Goal: Task Accomplishment & Management: Use online tool/utility

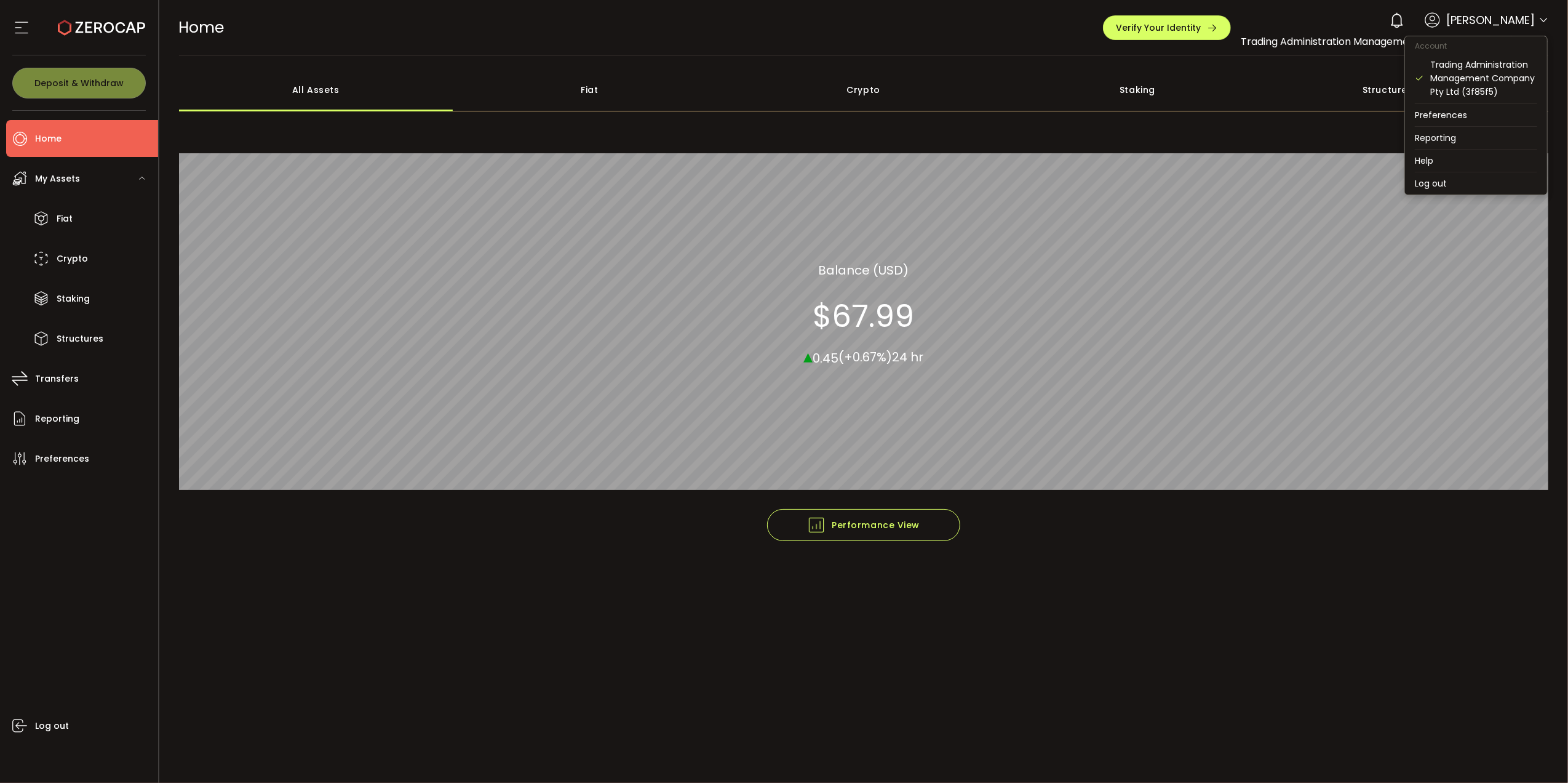
click at [1542, 20] on icon at bounding box center [1543, 20] width 10 height 10
click at [1546, 18] on icon at bounding box center [1543, 20] width 10 height 10
click at [1446, 116] on li "Preferences" at bounding box center [1476, 115] width 142 height 22
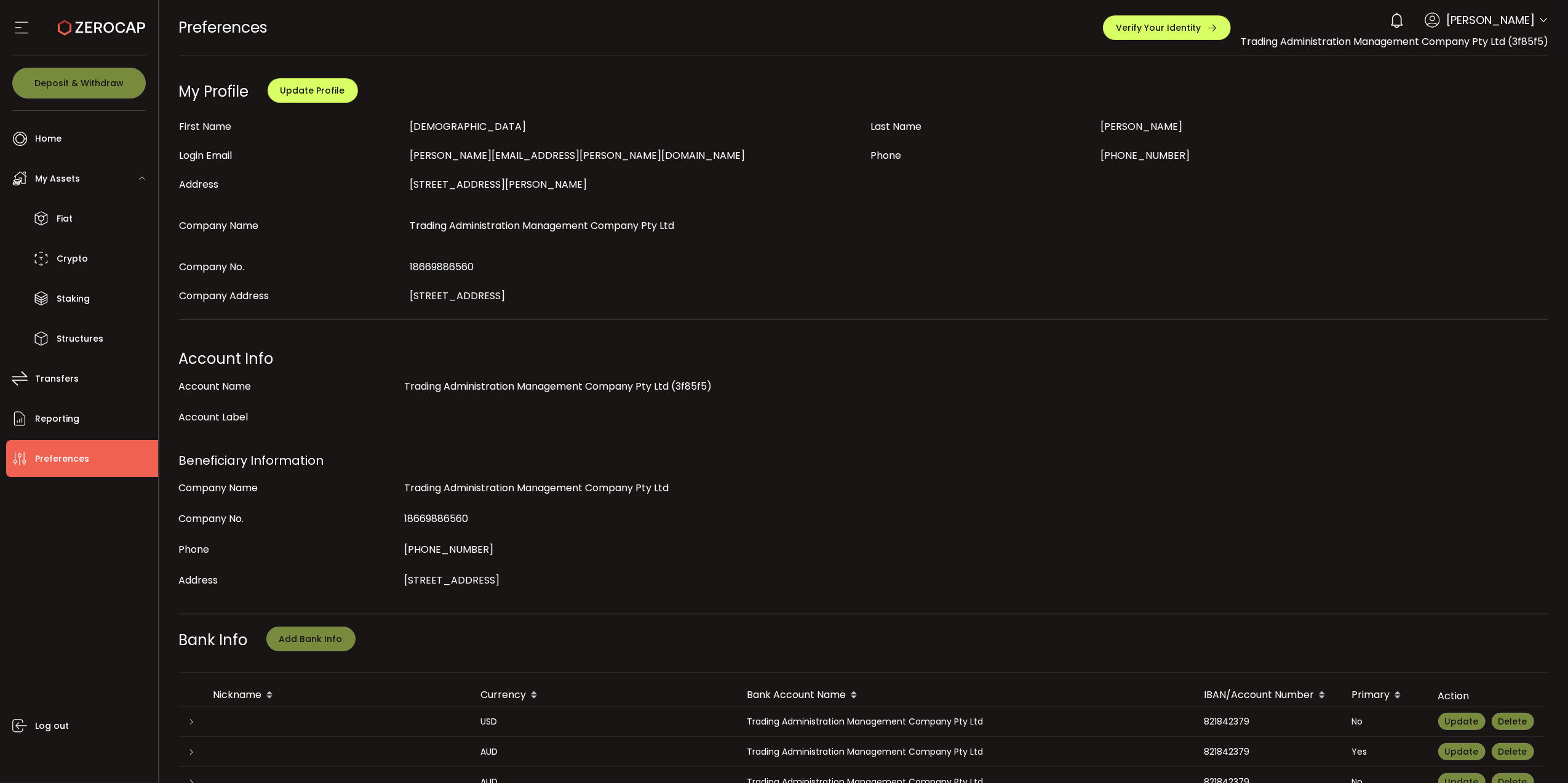
click at [22, 22] on use at bounding box center [21, 28] width 13 height 12
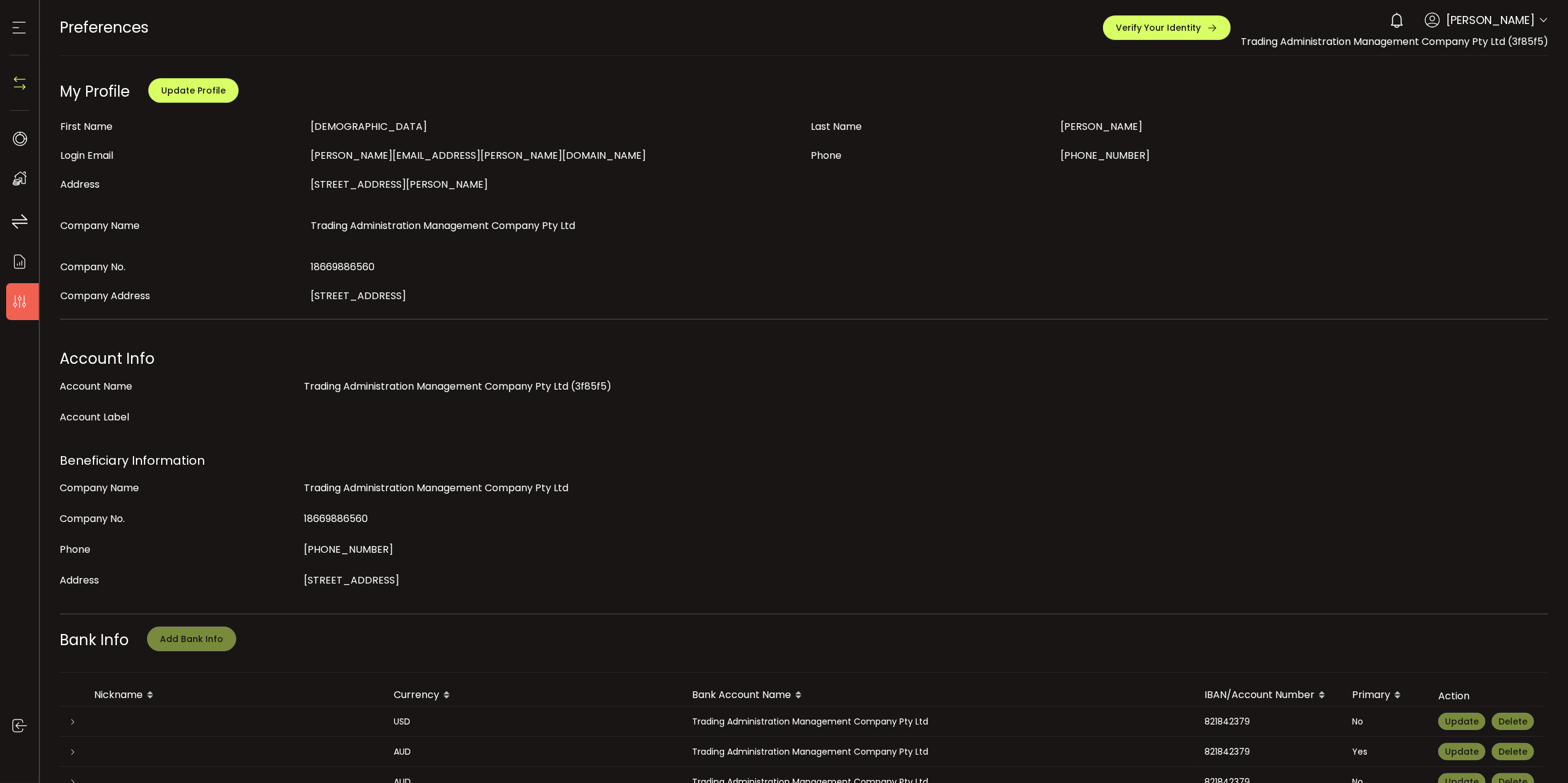
click at [22, 22] on use at bounding box center [19, 28] width 13 height 12
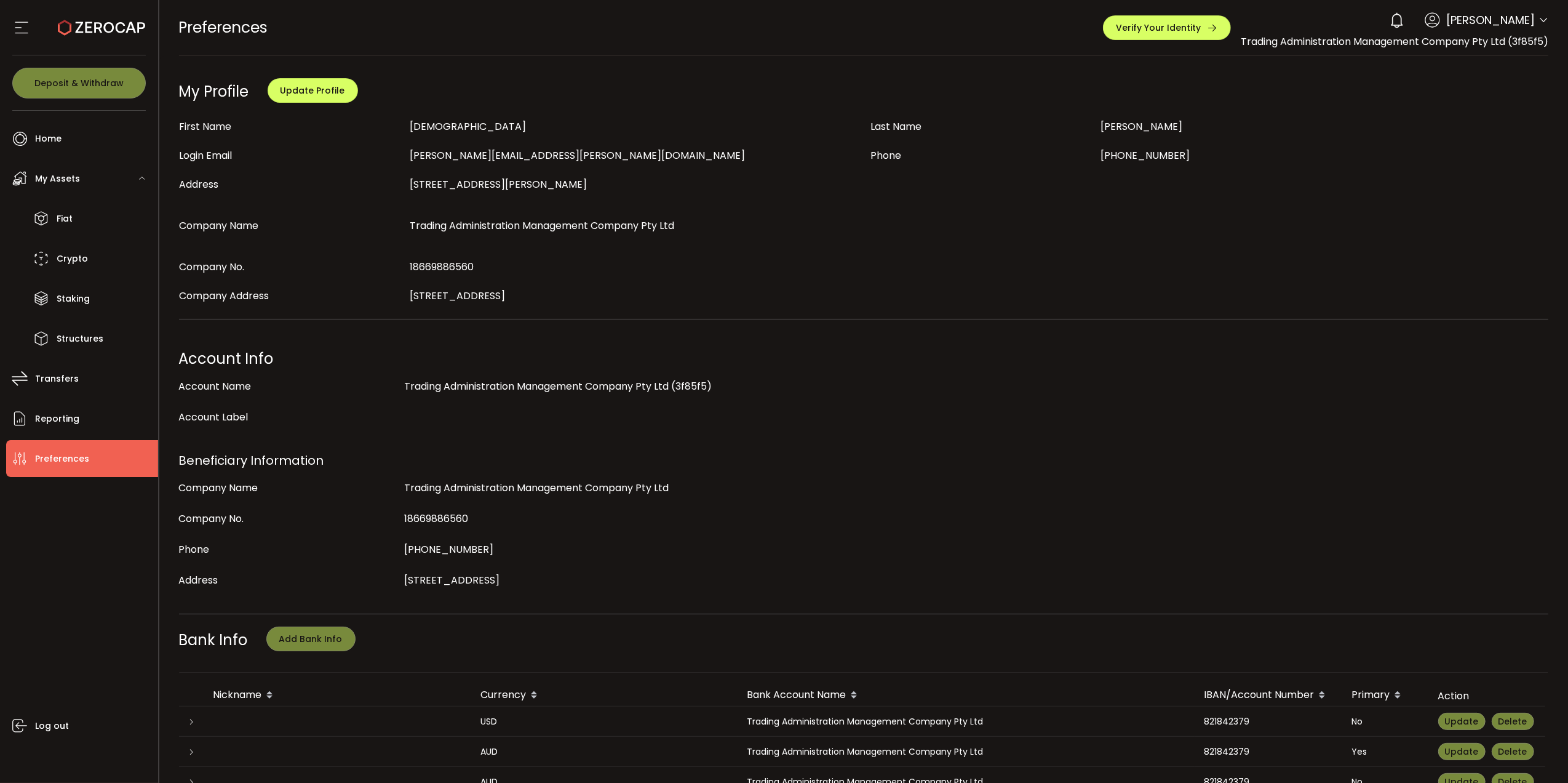
click at [1538, 25] on icon at bounding box center [1543, 20] width 10 height 10
click at [1458, 120] on li "Preferences" at bounding box center [1472, 115] width 142 height 22
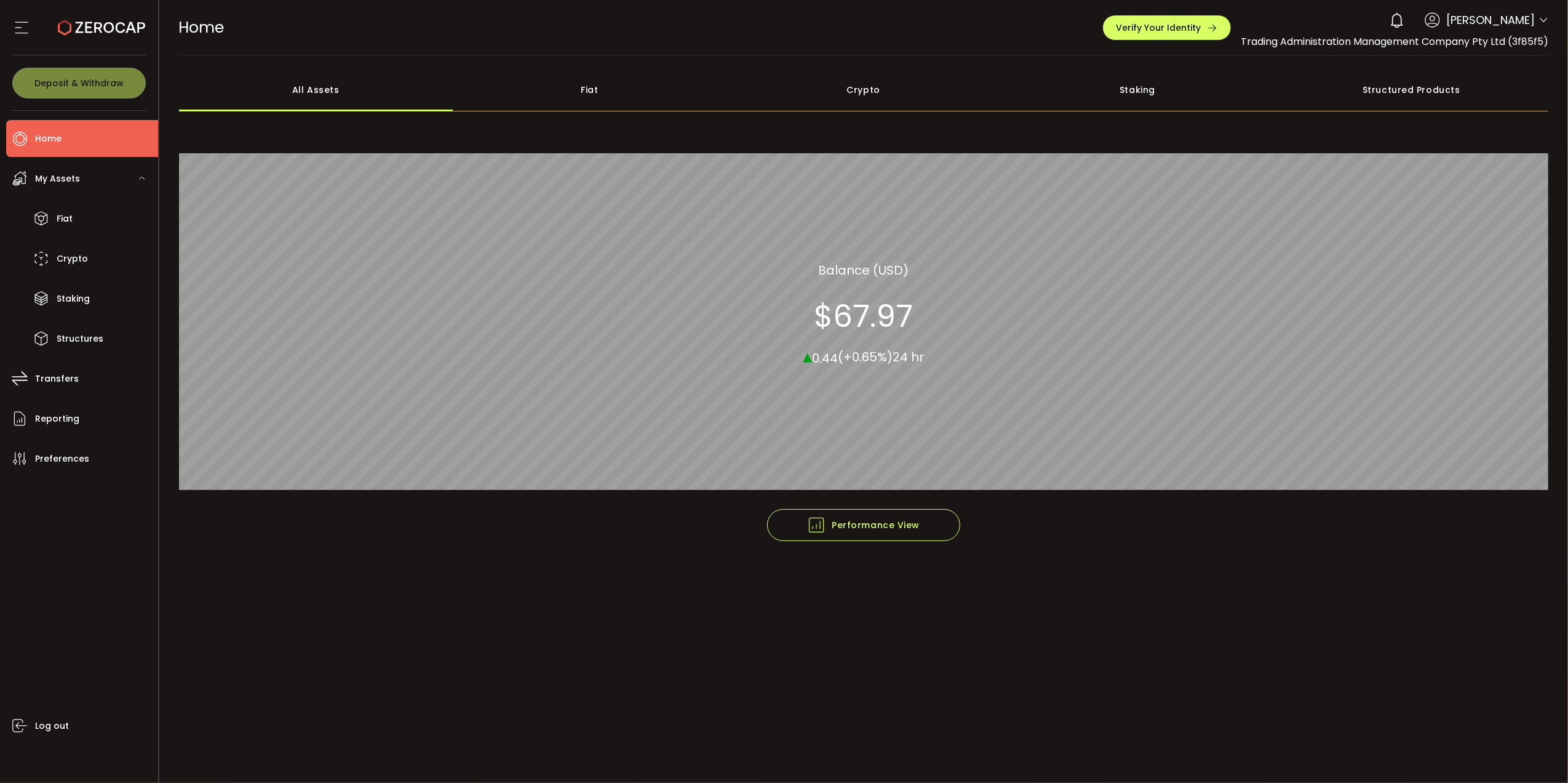
click at [588, 91] on div "Fiat" at bounding box center [589, 89] width 274 height 43
click at [851, 94] on div "Crypto" at bounding box center [863, 89] width 274 height 43
click at [1152, 80] on div "Staking" at bounding box center [1137, 89] width 274 height 43
click at [1404, 80] on div "Structured Products" at bounding box center [1411, 89] width 274 height 43
click at [306, 91] on div "All Assets" at bounding box center [315, 89] width 274 height 43
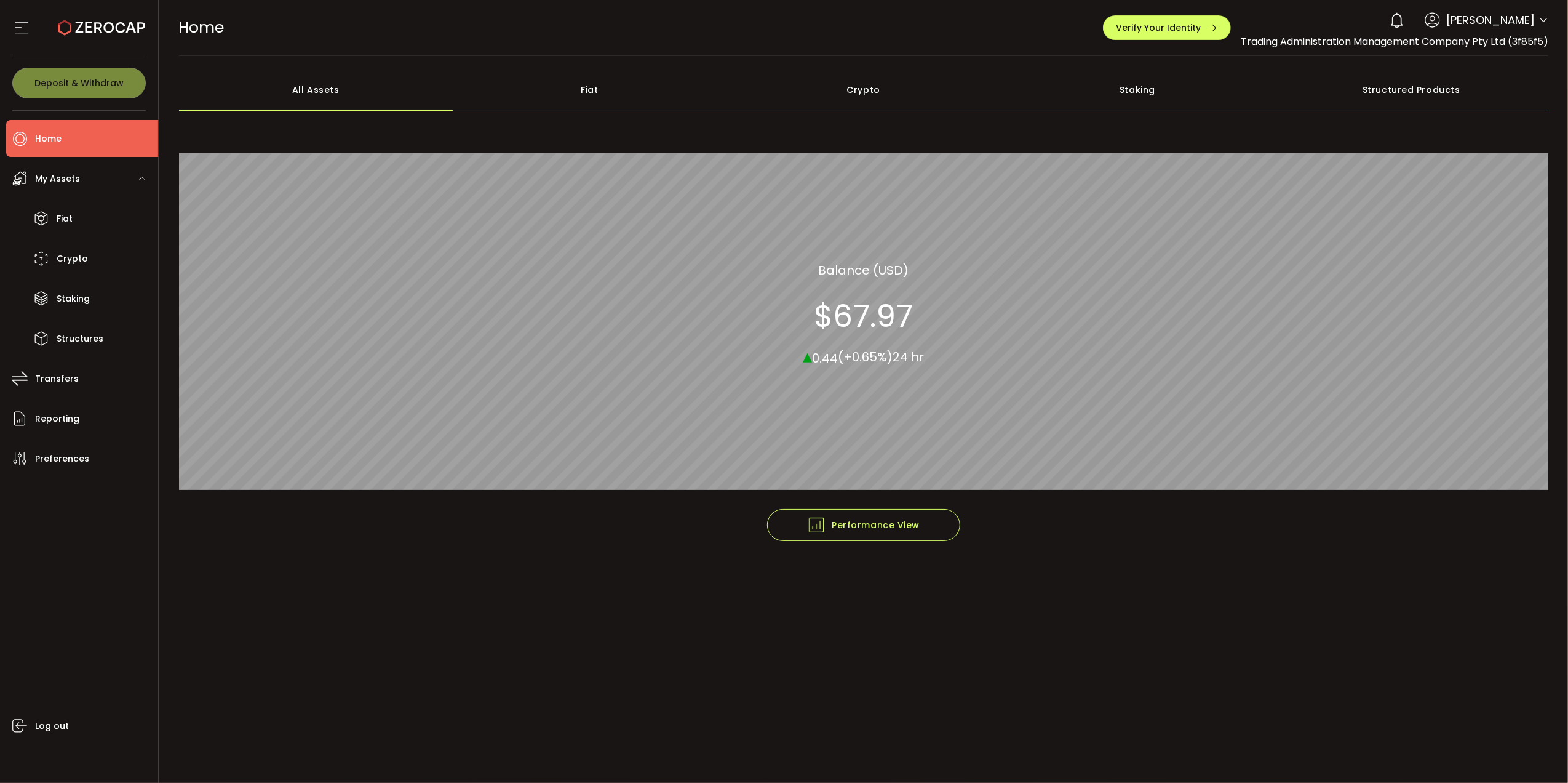
click at [1388, 22] on icon at bounding box center [1396, 20] width 17 height 17
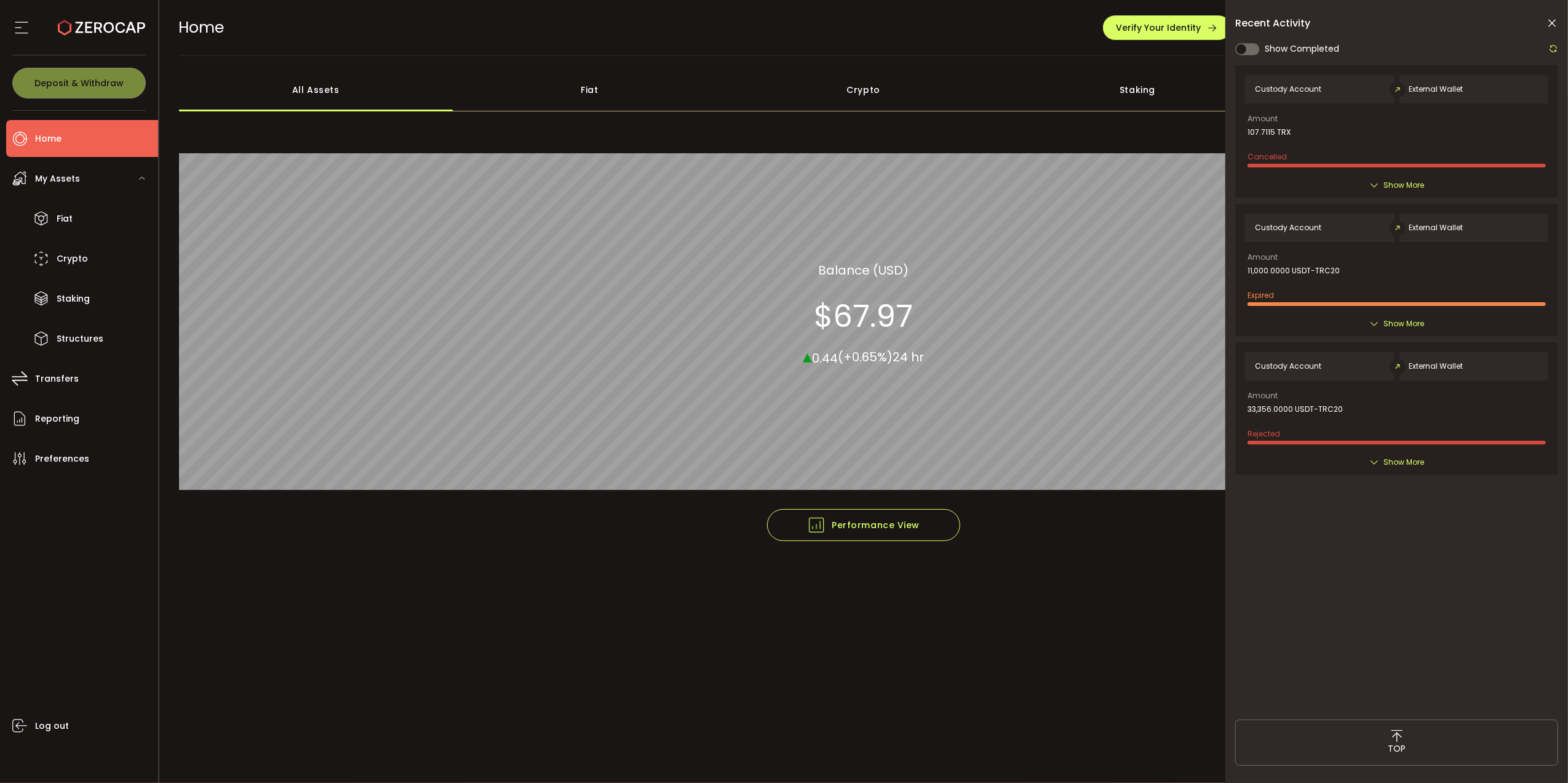
click at [1101, 640] on main "**********" at bounding box center [863, 419] width 1409 height 727
click at [1552, 24] on icon at bounding box center [1552, 23] width 12 height 12
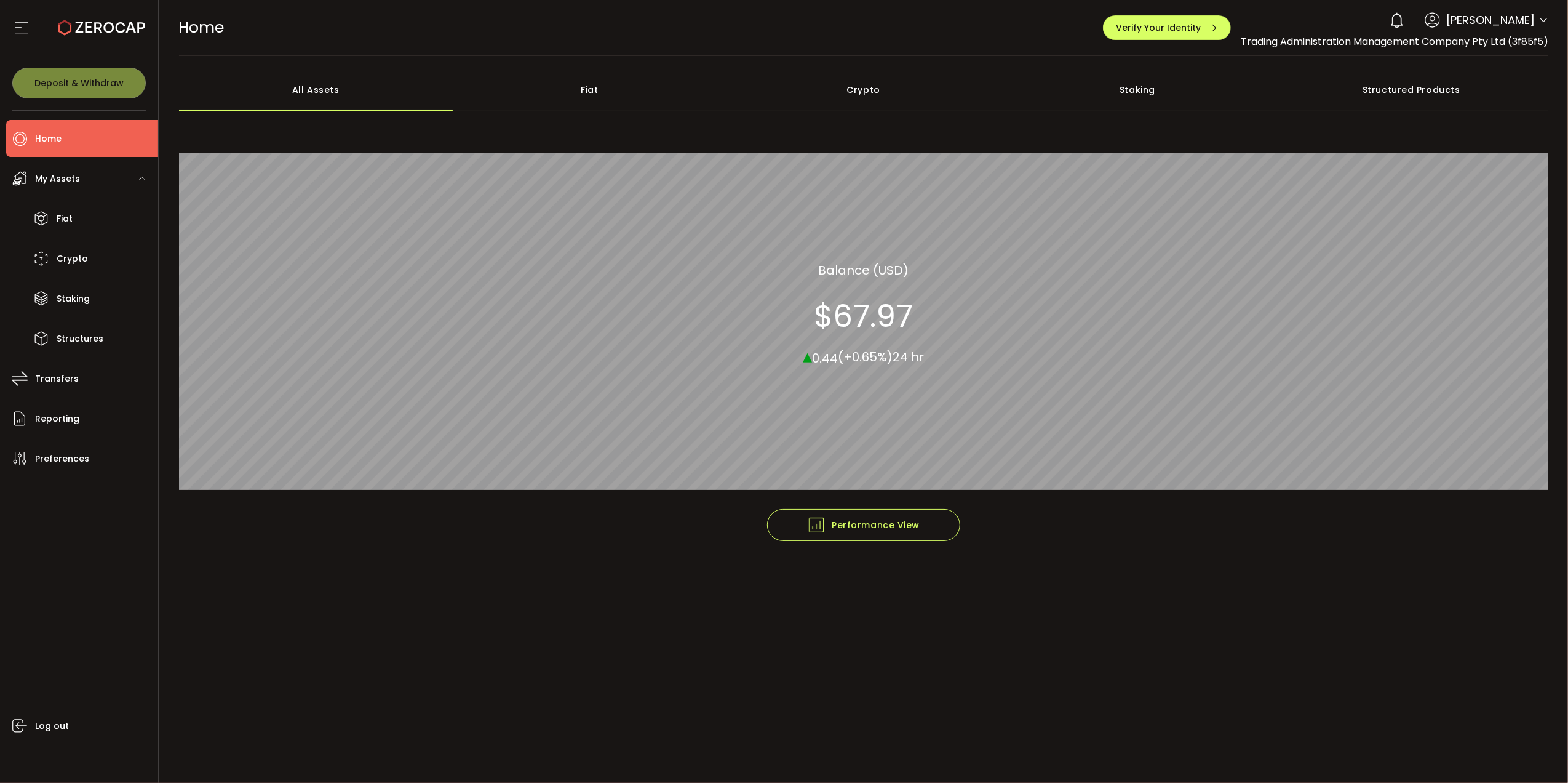
click at [1546, 15] on span at bounding box center [1543, 21] width 10 height 12
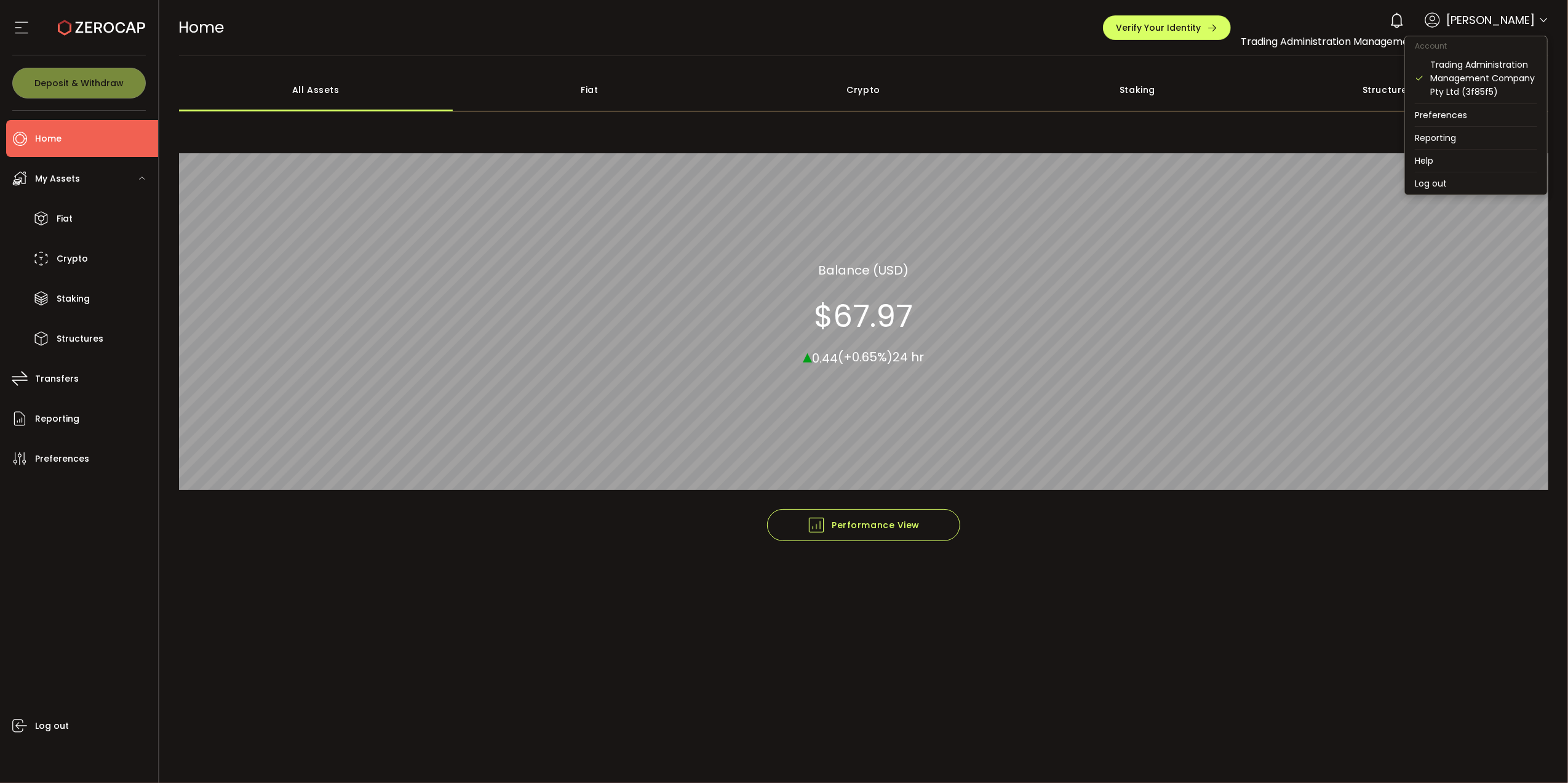
click at [1545, 22] on icon at bounding box center [1543, 20] width 10 height 10
click at [1438, 139] on li "Reporting" at bounding box center [1476, 137] width 142 height 22
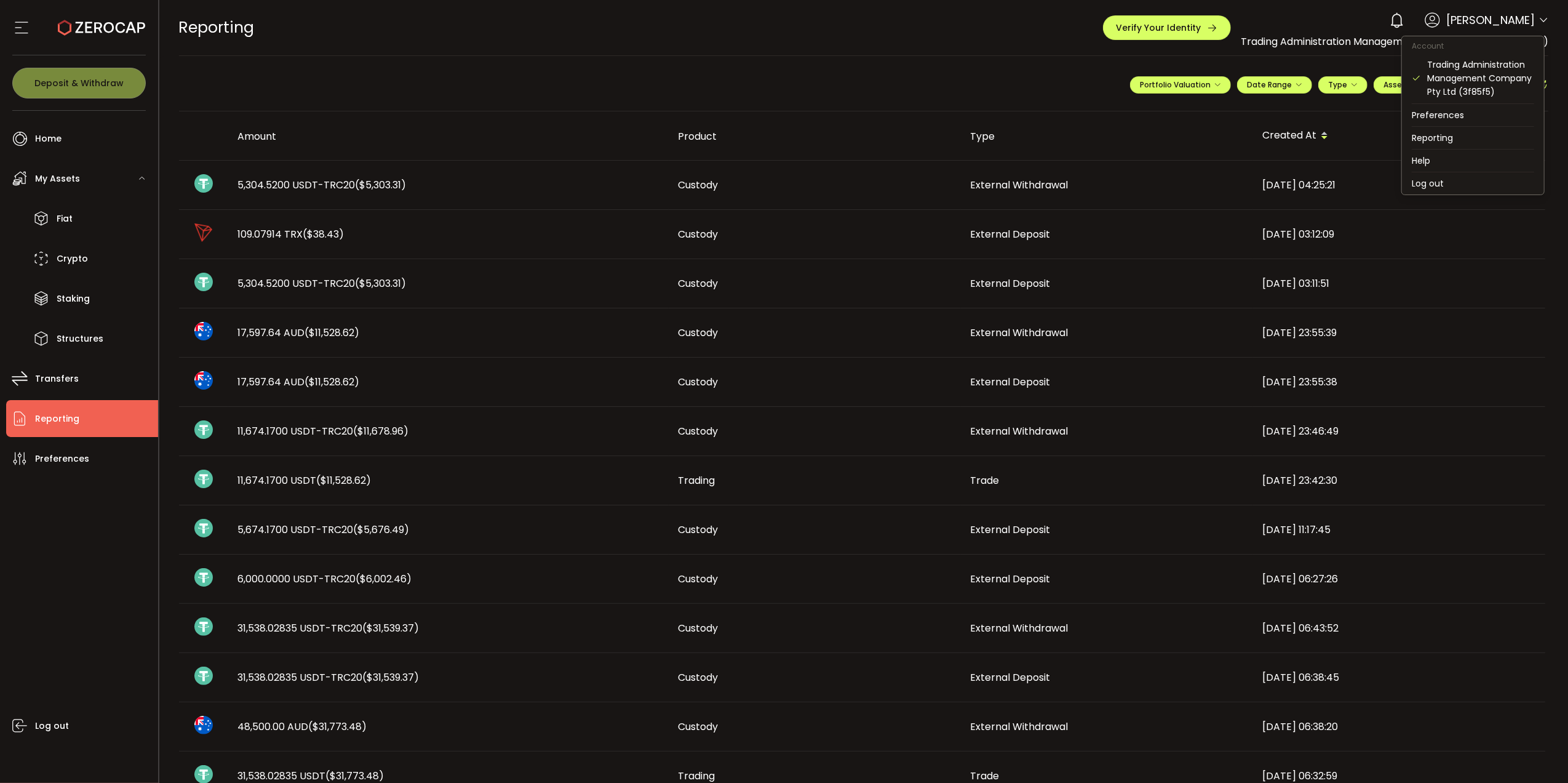
click at [1540, 20] on icon at bounding box center [1543, 20] width 10 height 10
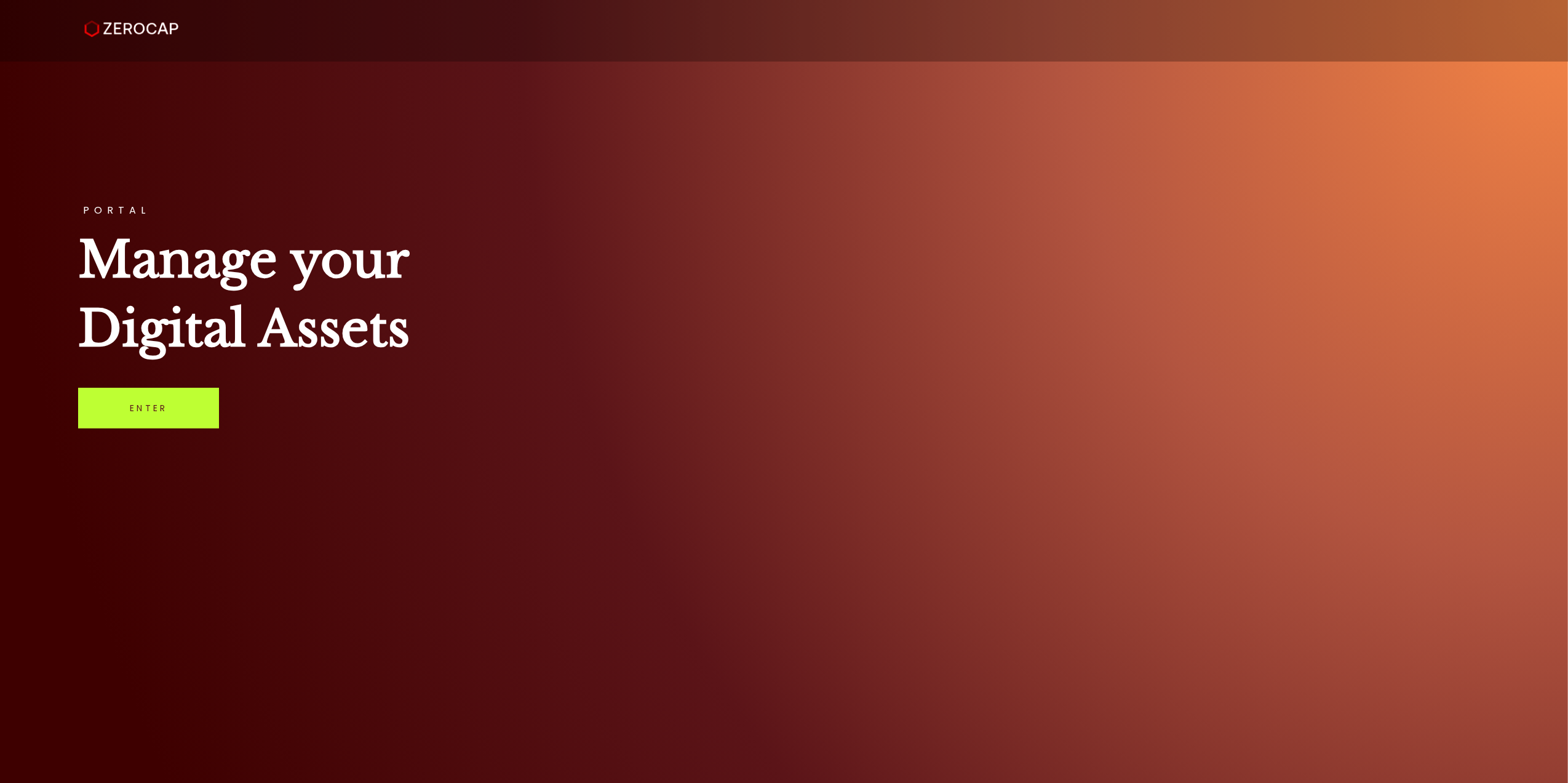
click at [175, 410] on link "Enter" at bounding box center [148, 408] width 141 height 41
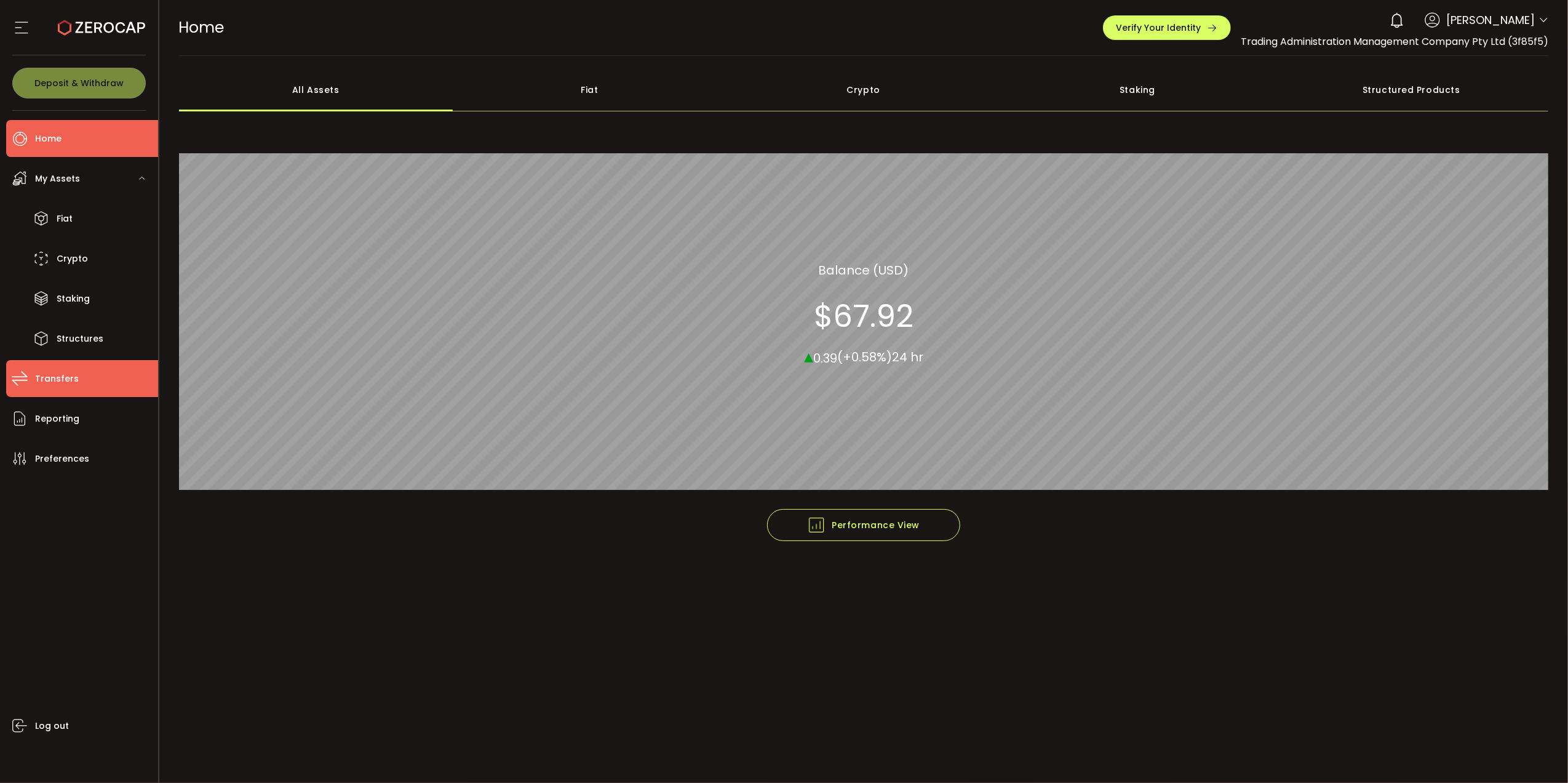
click at [60, 377] on span "Transfers" at bounding box center [57, 379] width 43 height 18
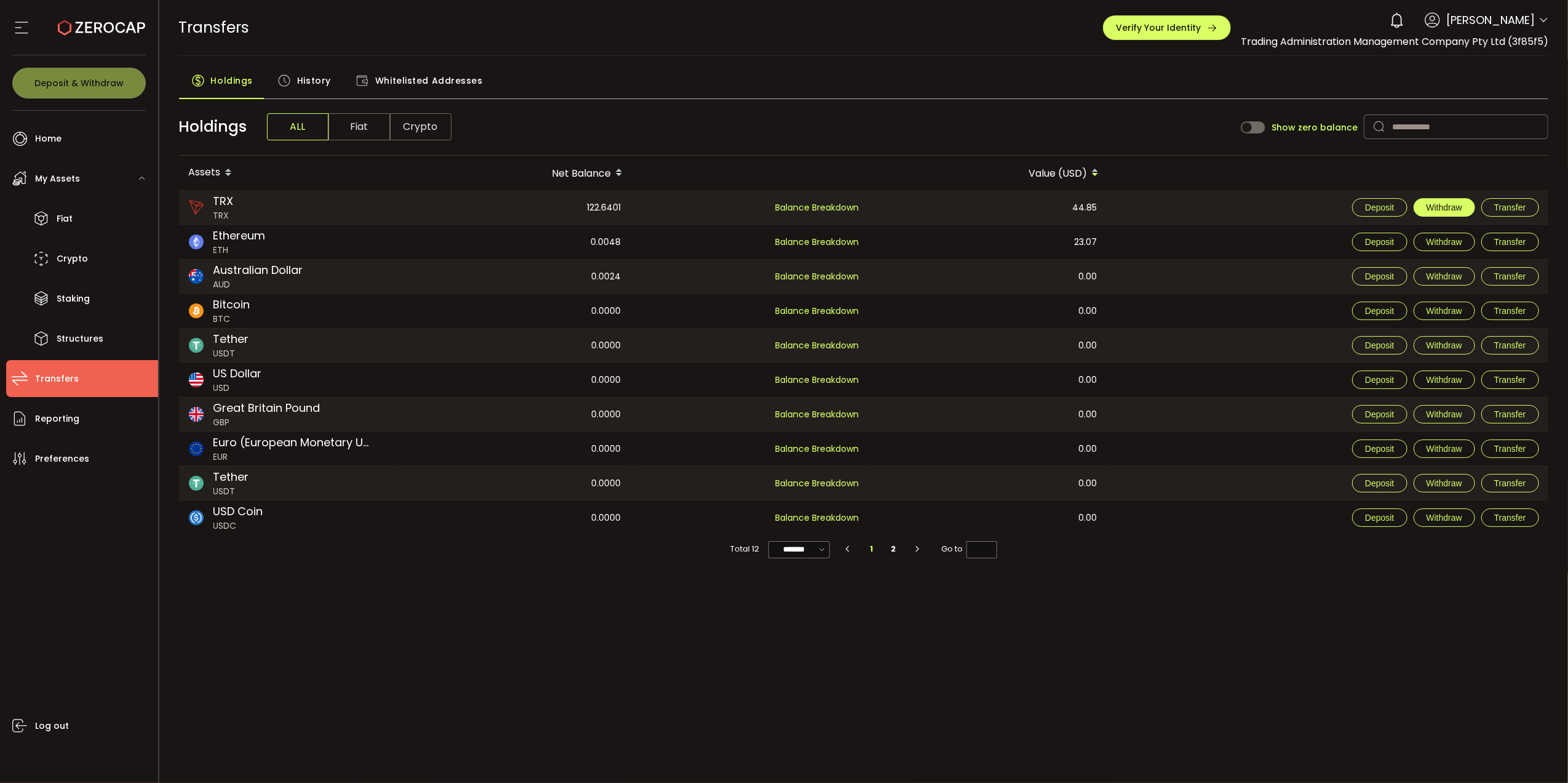
click at [1442, 205] on span "Withdraw" at bounding box center [1444, 207] width 36 height 10
click at [49, 145] on span "Home" at bounding box center [48, 139] width 26 height 18
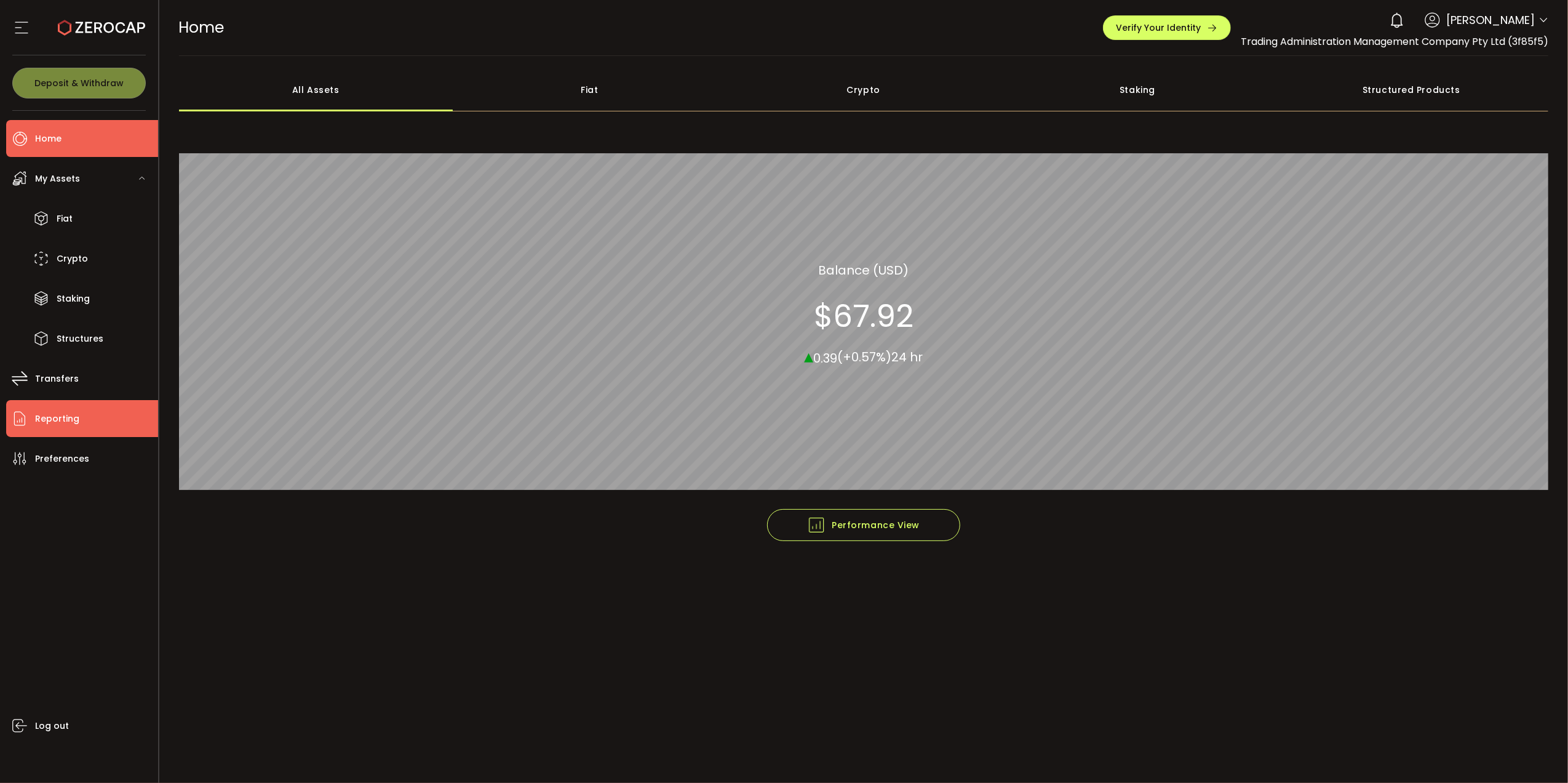
click at [60, 413] on span "Reporting" at bounding box center [57, 419] width 44 height 18
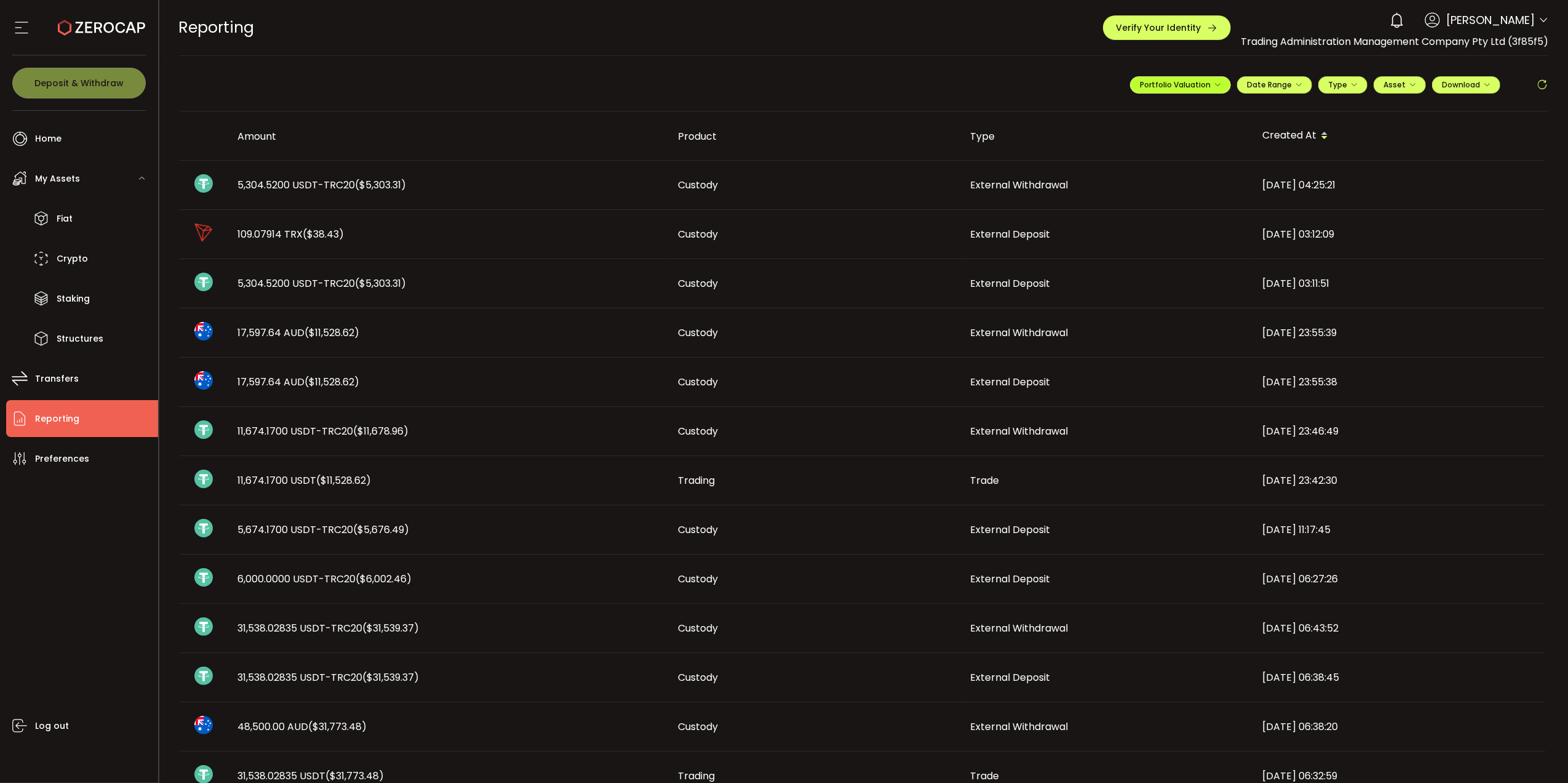
click at [1181, 88] on span "Portfolio Valuation" at bounding box center [1180, 84] width 81 height 10
click at [1196, 111] on span "Portfolio Valuation" at bounding box center [1220, 116] width 68 height 11
click at [1162, 114] on icon at bounding box center [1166, 116] width 9 height 9
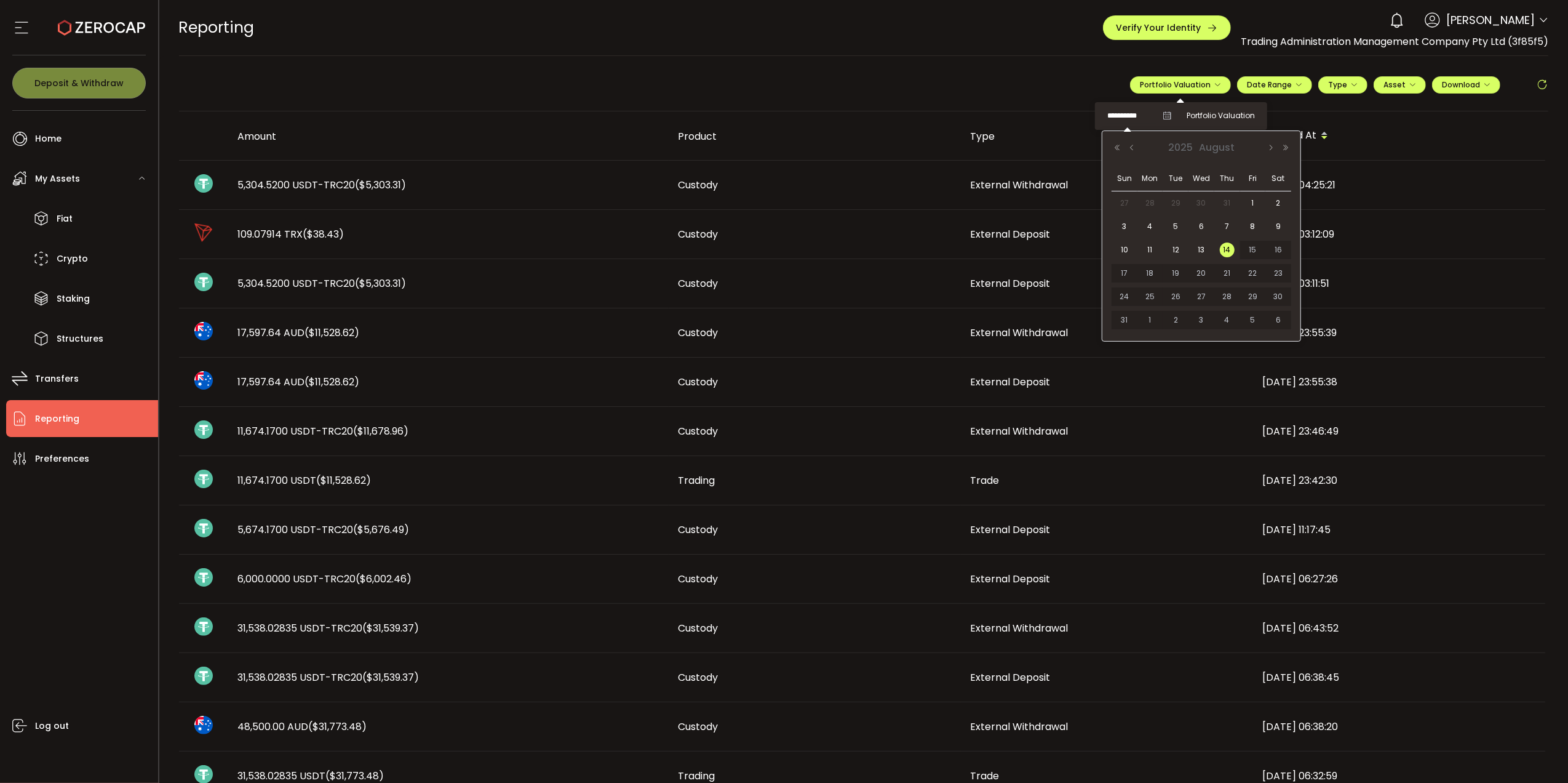
click at [1129, 111] on input "**********" at bounding box center [1132, 116] width 49 height 16
click at [1201, 247] on span "13" at bounding box center [1201, 250] width 15 height 15
type input "**********"
